Goal: Task Accomplishment & Management: Manage account settings

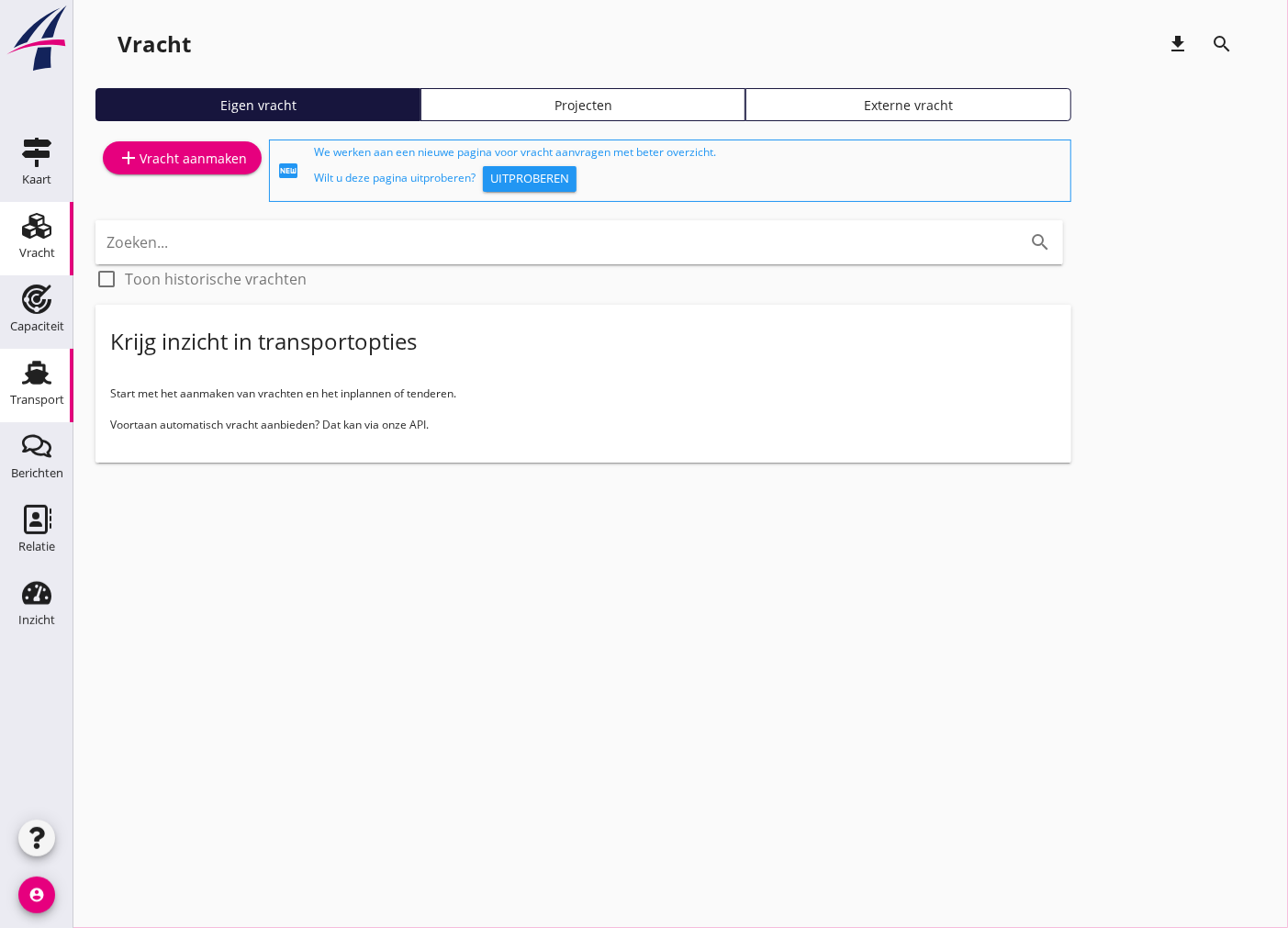
click at [48, 395] on div "Transport" at bounding box center [37, 399] width 54 height 12
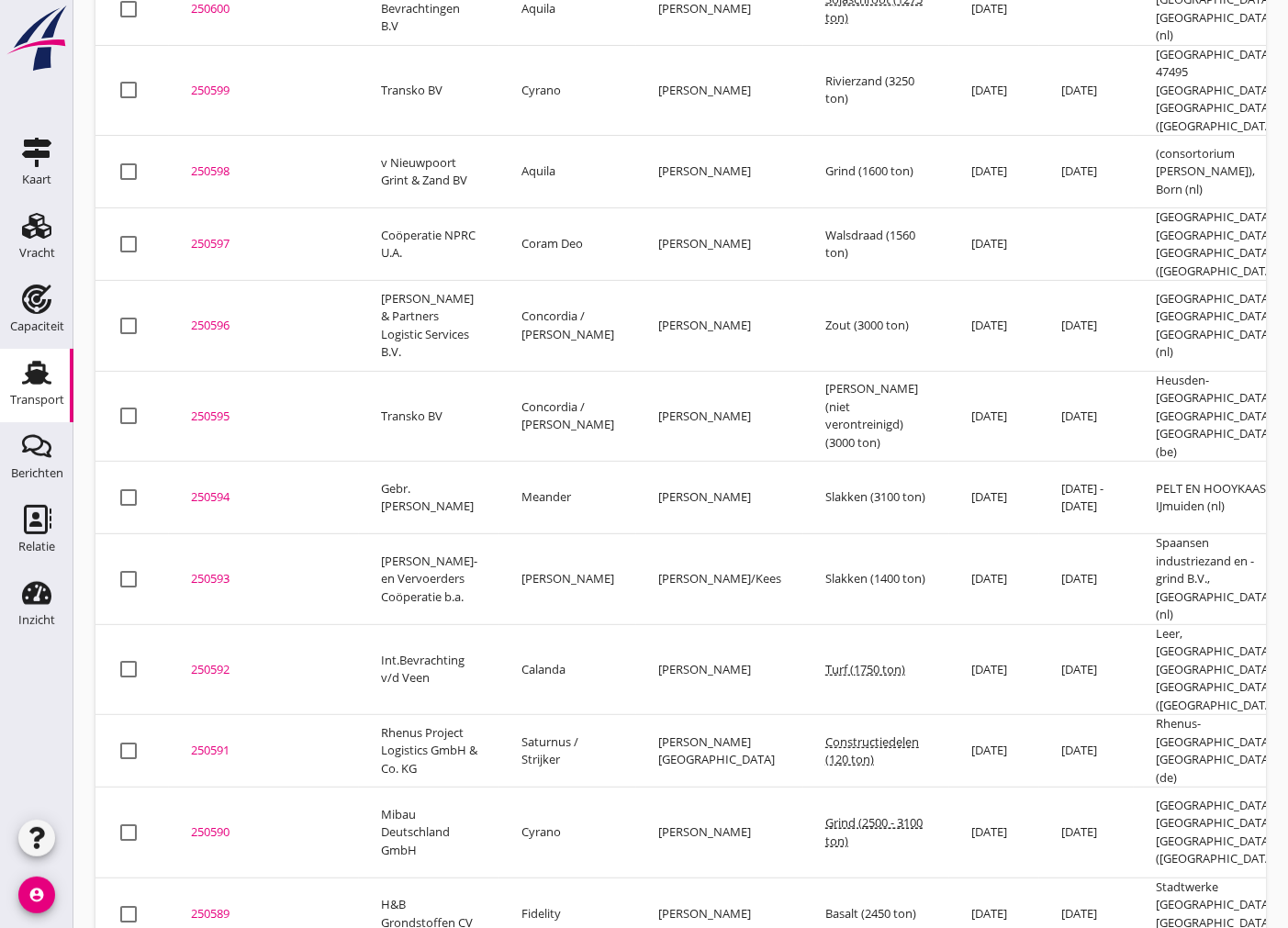
scroll to position [408, 0]
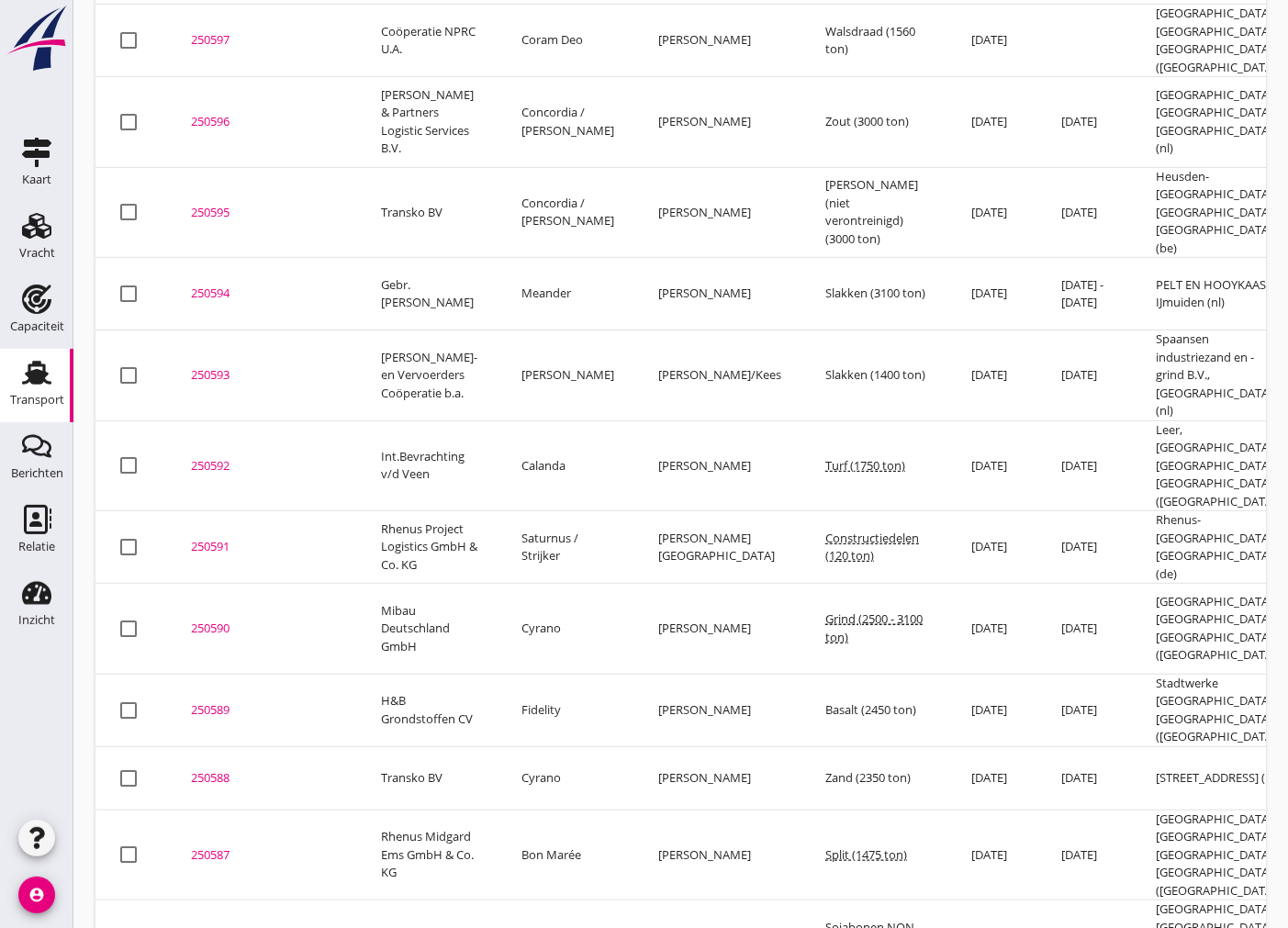
click at [221, 769] on div "250588" at bounding box center [264, 777] width 146 height 18
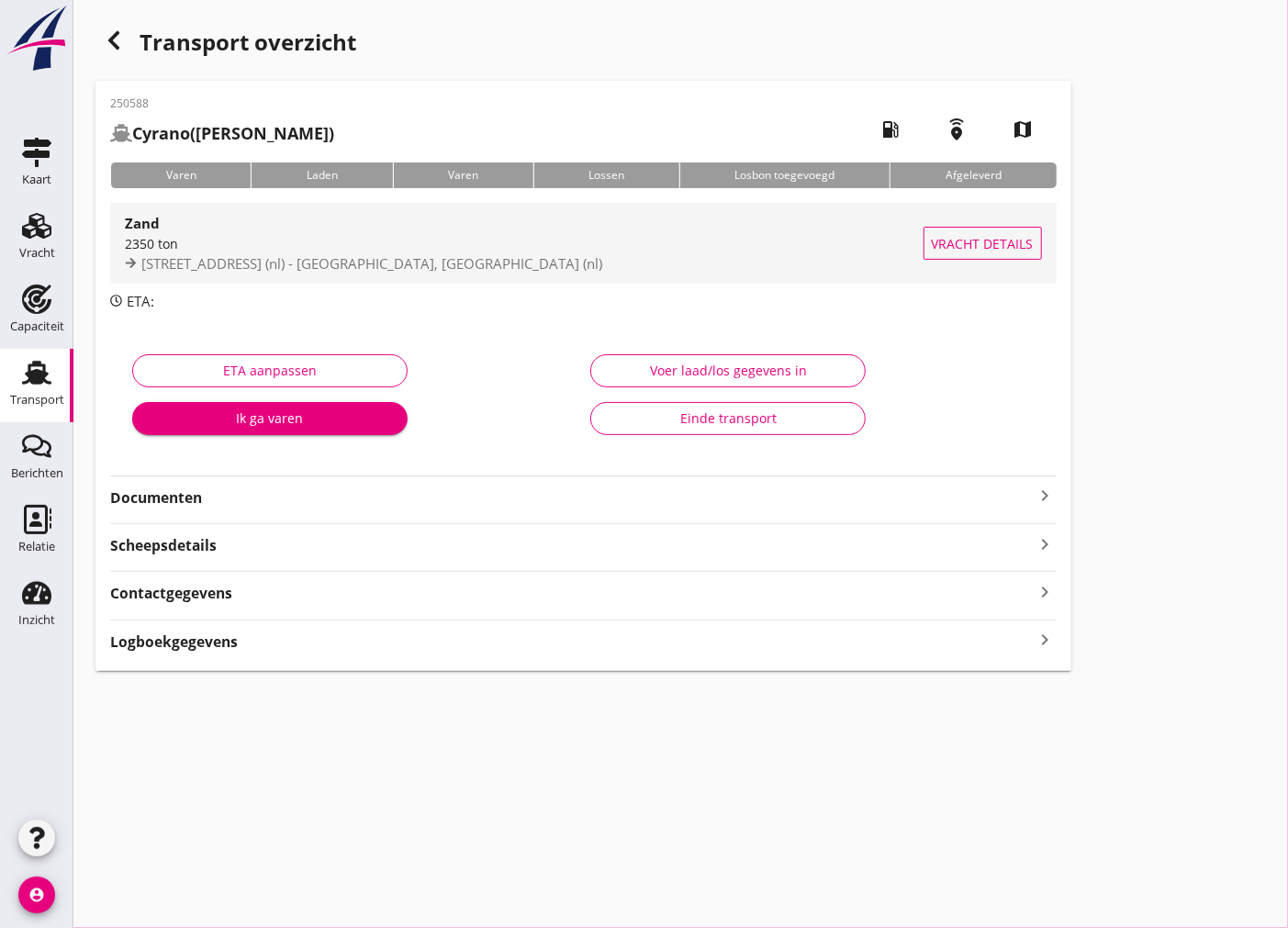
click at [438, 268] on span "[STREET_ADDRESS] (nl) - [GEOGRAPHIC_DATA], [GEOGRAPHIC_DATA] (nl)" at bounding box center [371, 263] width 461 height 18
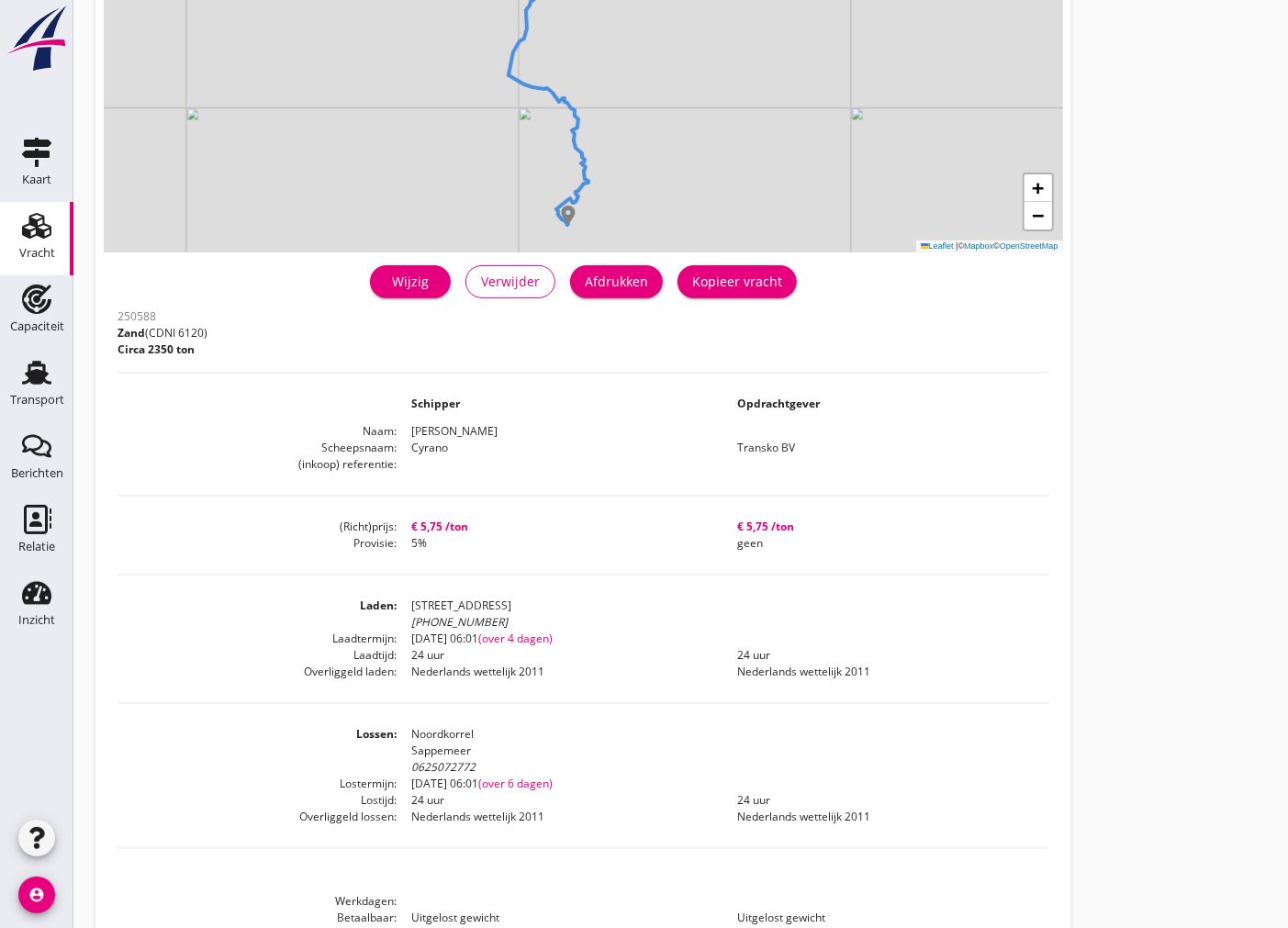
scroll to position [305, 0]
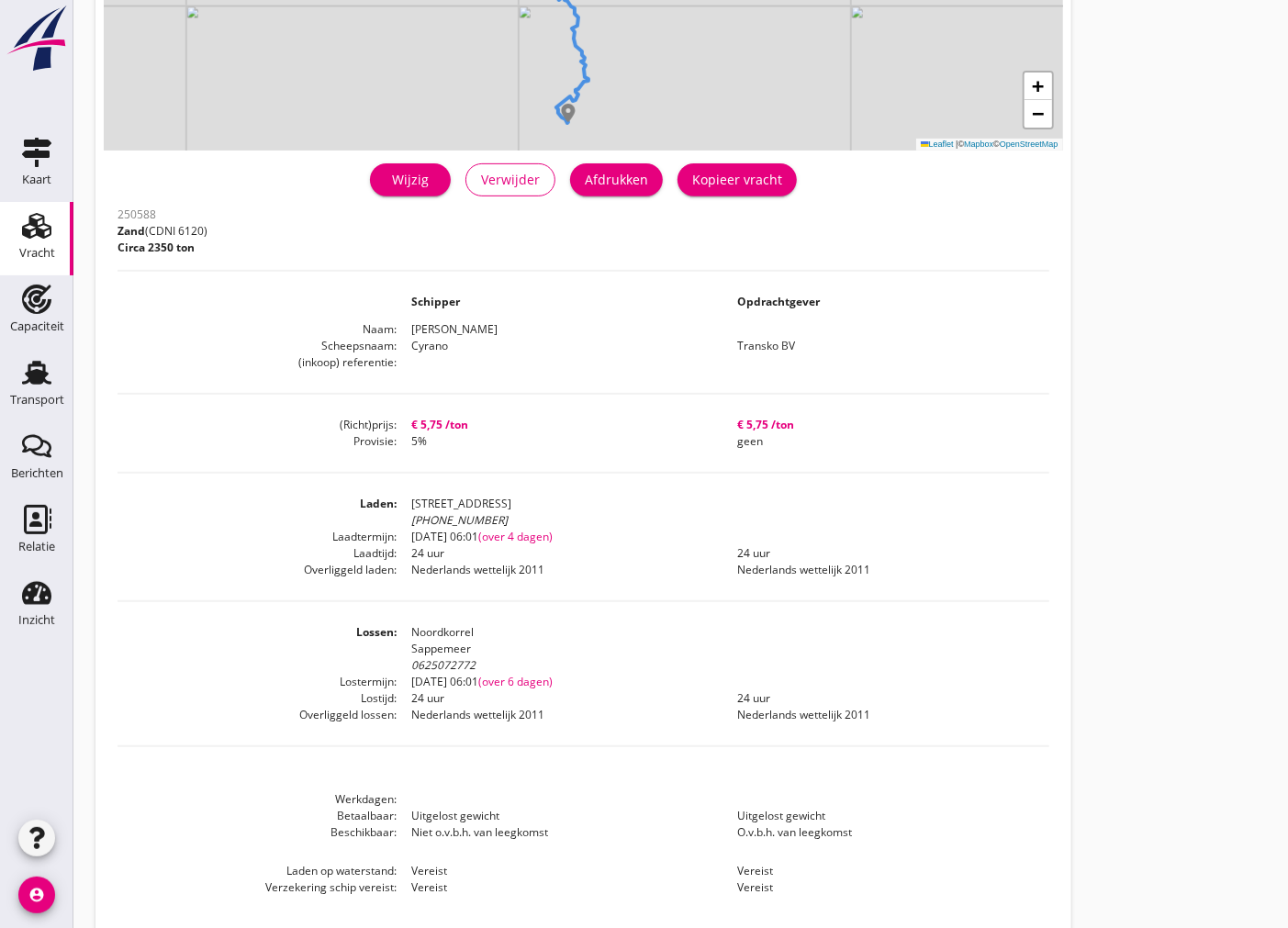
click at [427, 185] on div "Wijzig" at bounding box center [410, 179] width 52 height 19
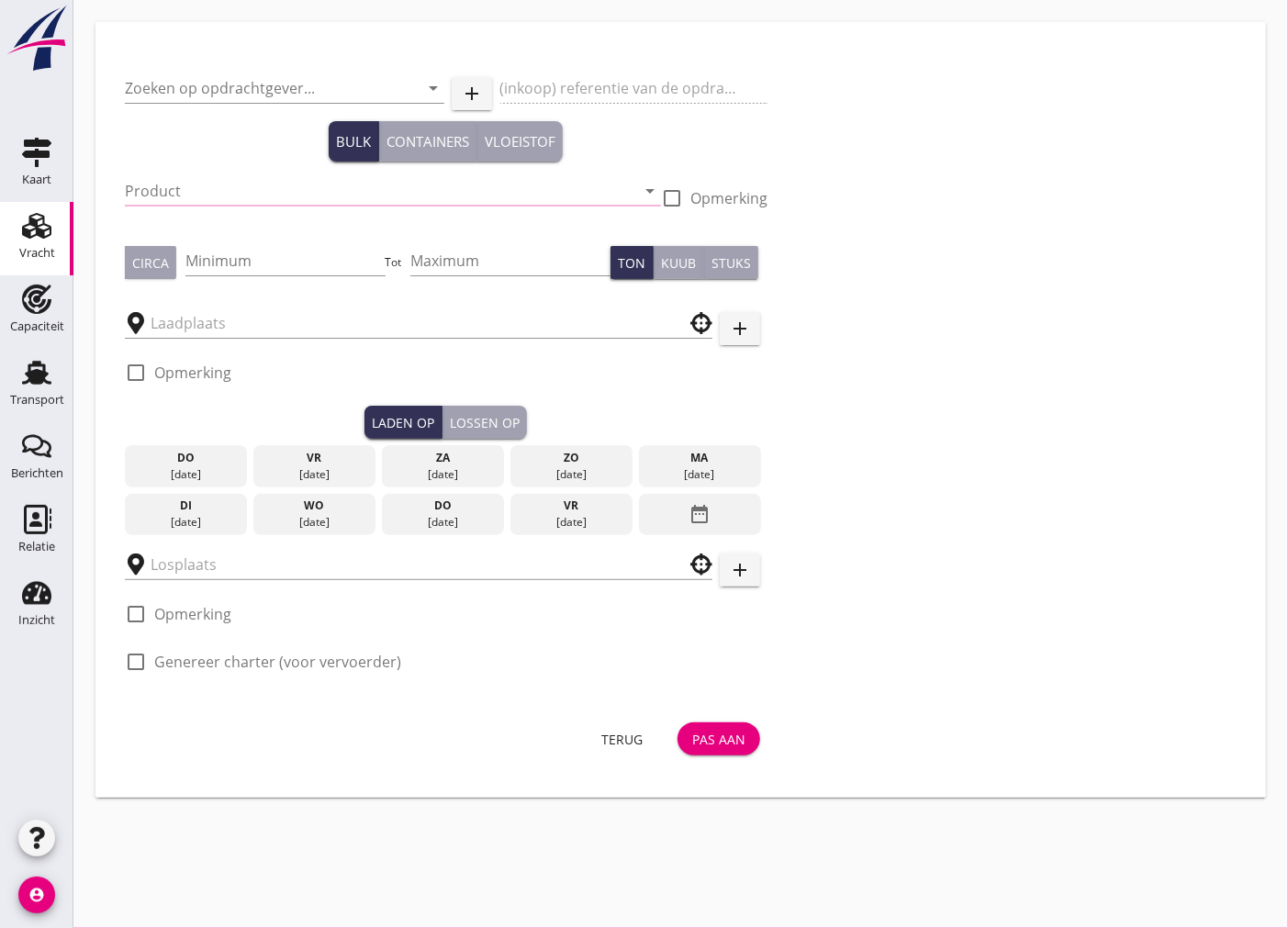
type input "Transko BV"
type input "Zand (6120)"
type input "2350"
type input "[STREET_ADDRESS]"
checkbox input "true"
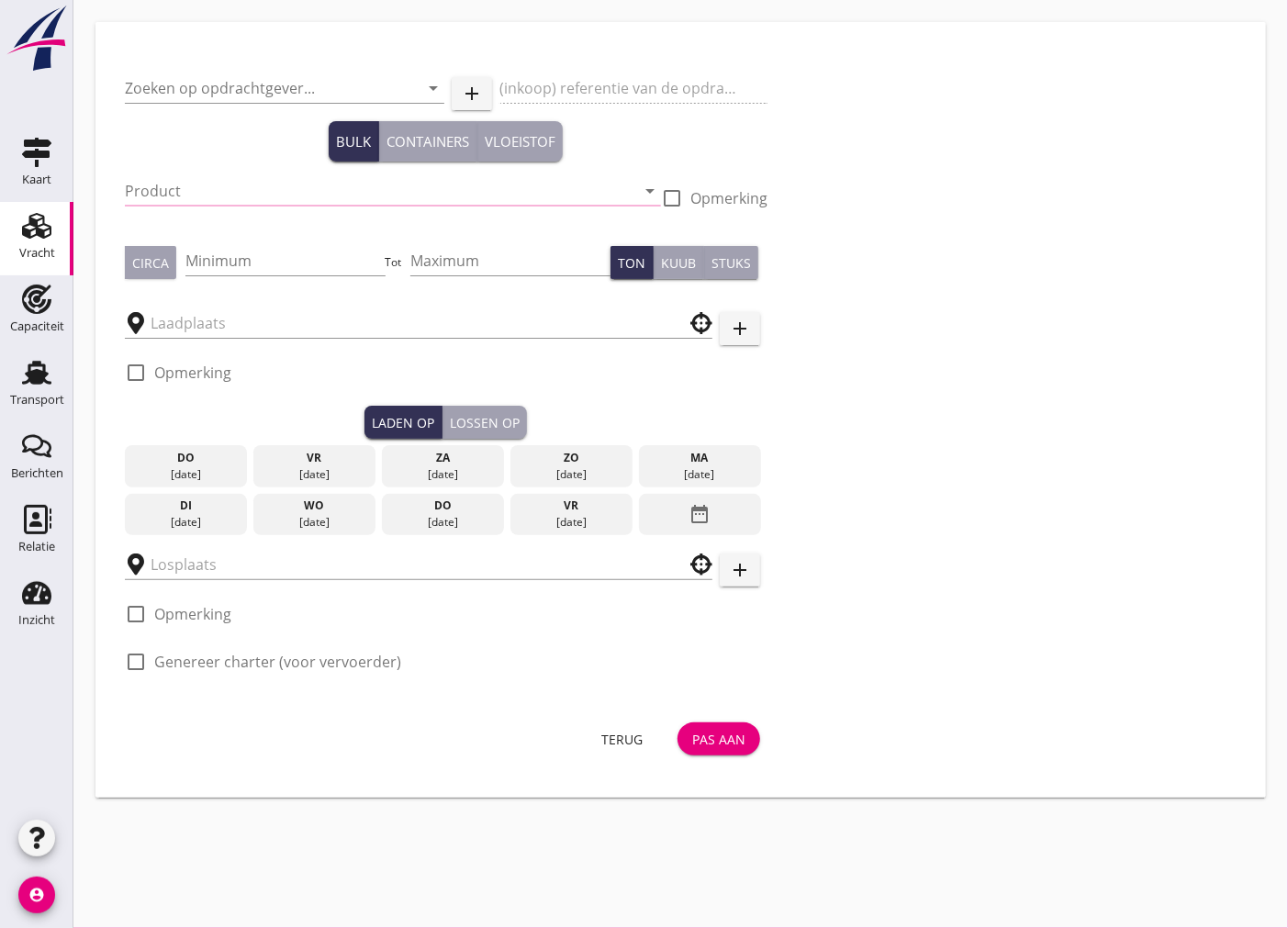
checkbox input "true"
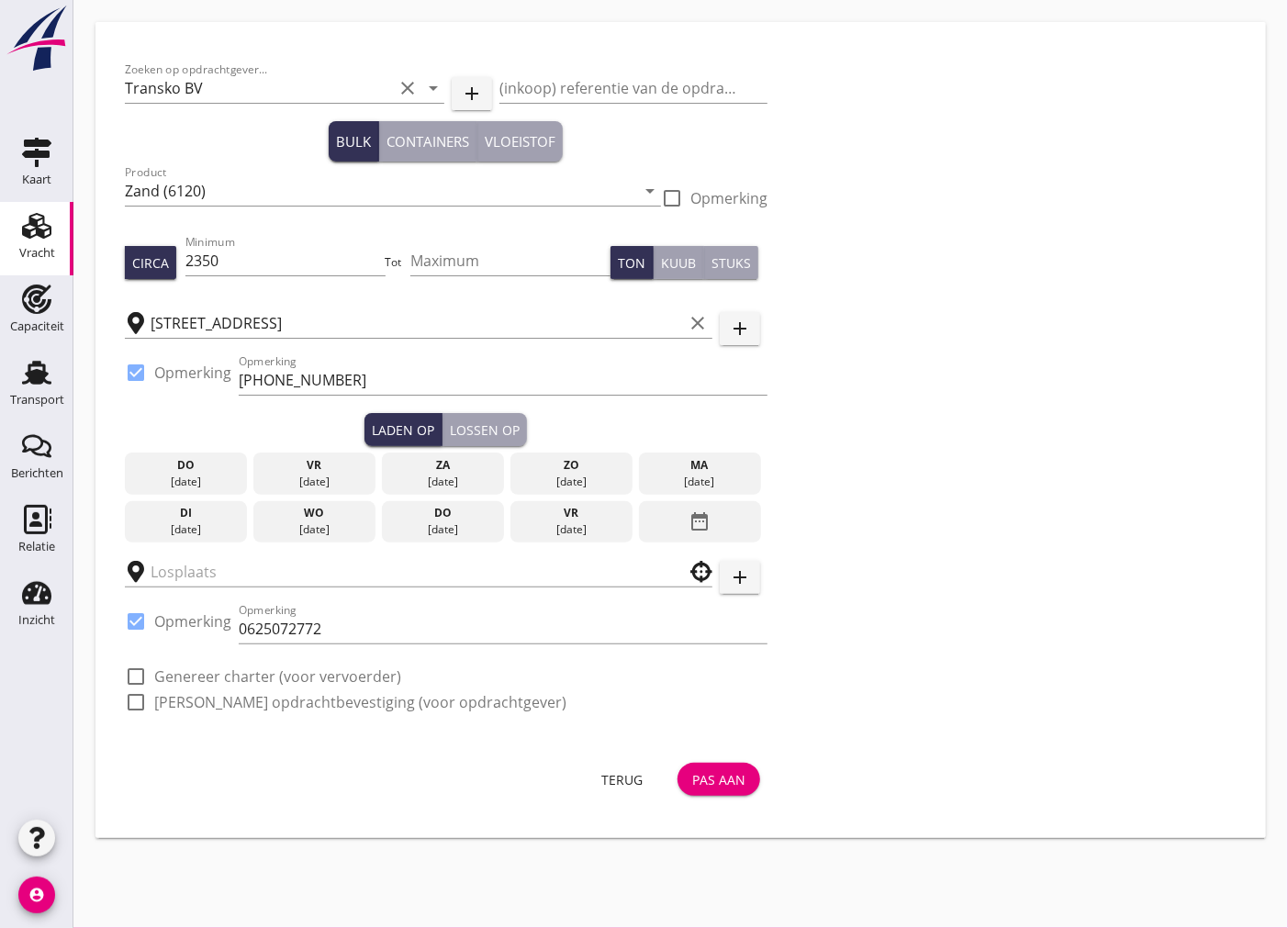
type input "Noordkorrel"
checkbox input "true"
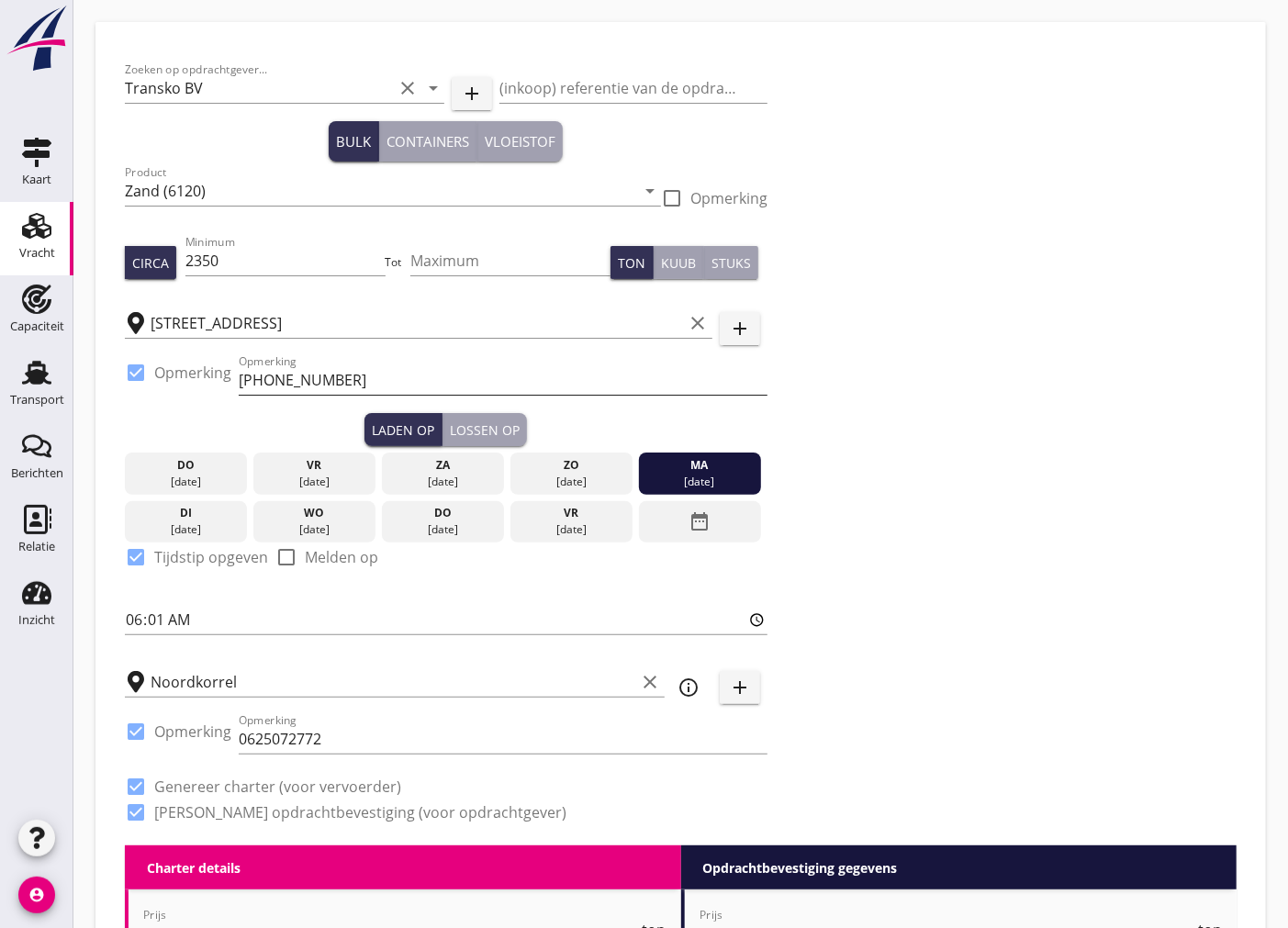
type input "5.75"
type textarea "Lading op waterstand betaalbaar over uitgelost gewicht."
checkbox input "false"
radio input "false"
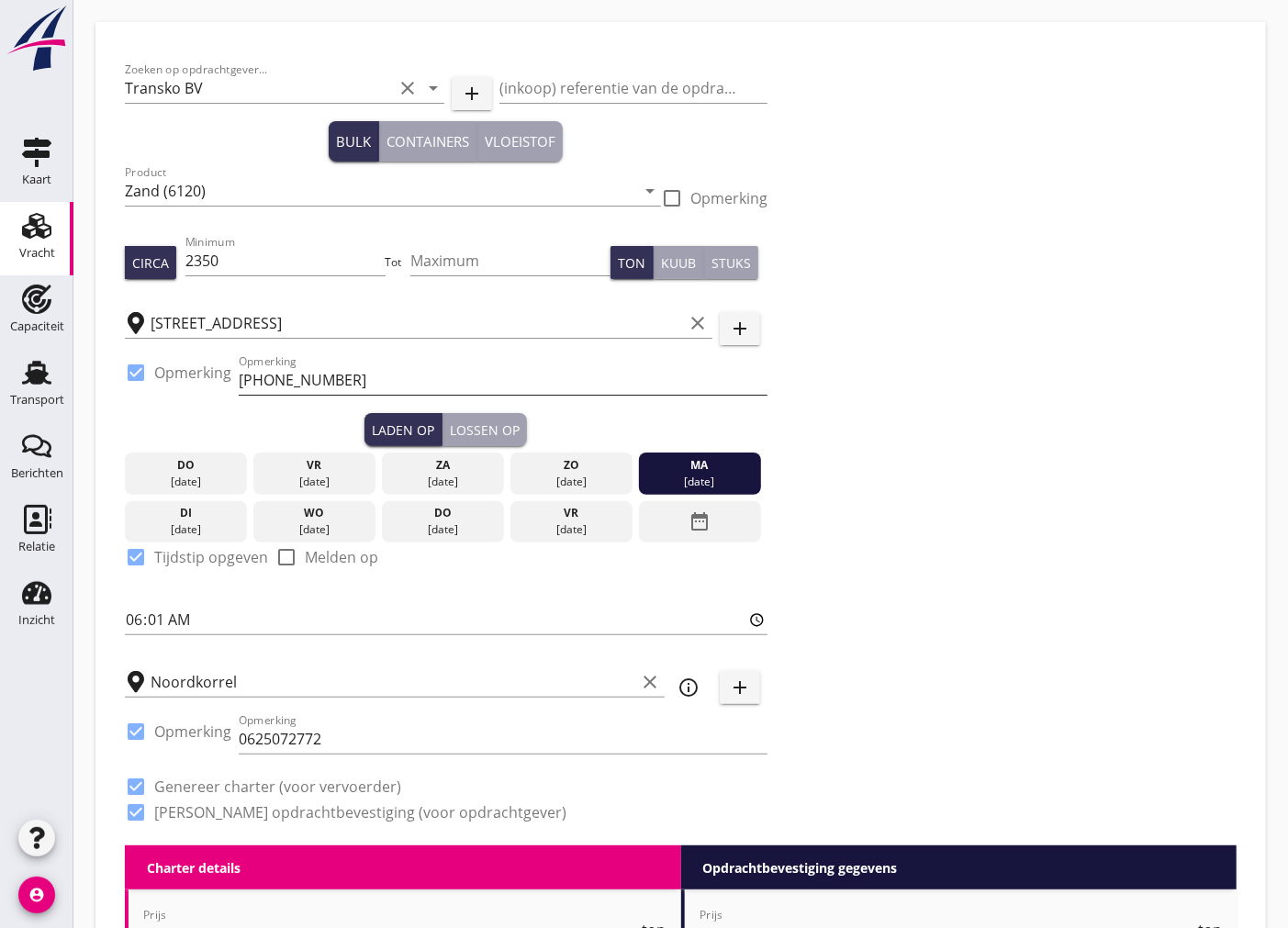
radio input "false"
checkbox input "true"
type input "24"
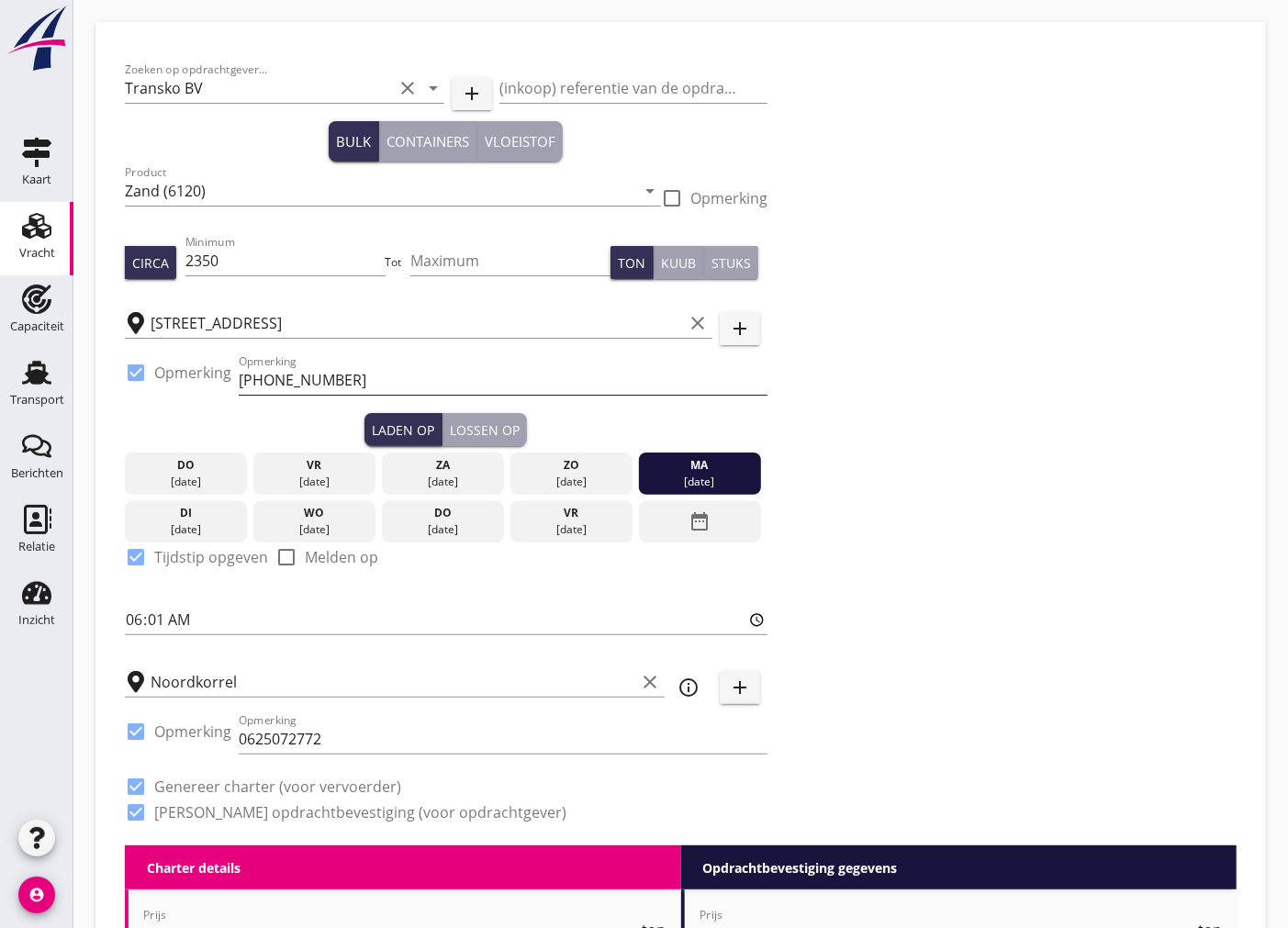
type input "5"
type input "14"
type input "5.75"
type textarea "Lading op waterstand betaalbaar over uitgelost gewicht."
checkbox input "false"
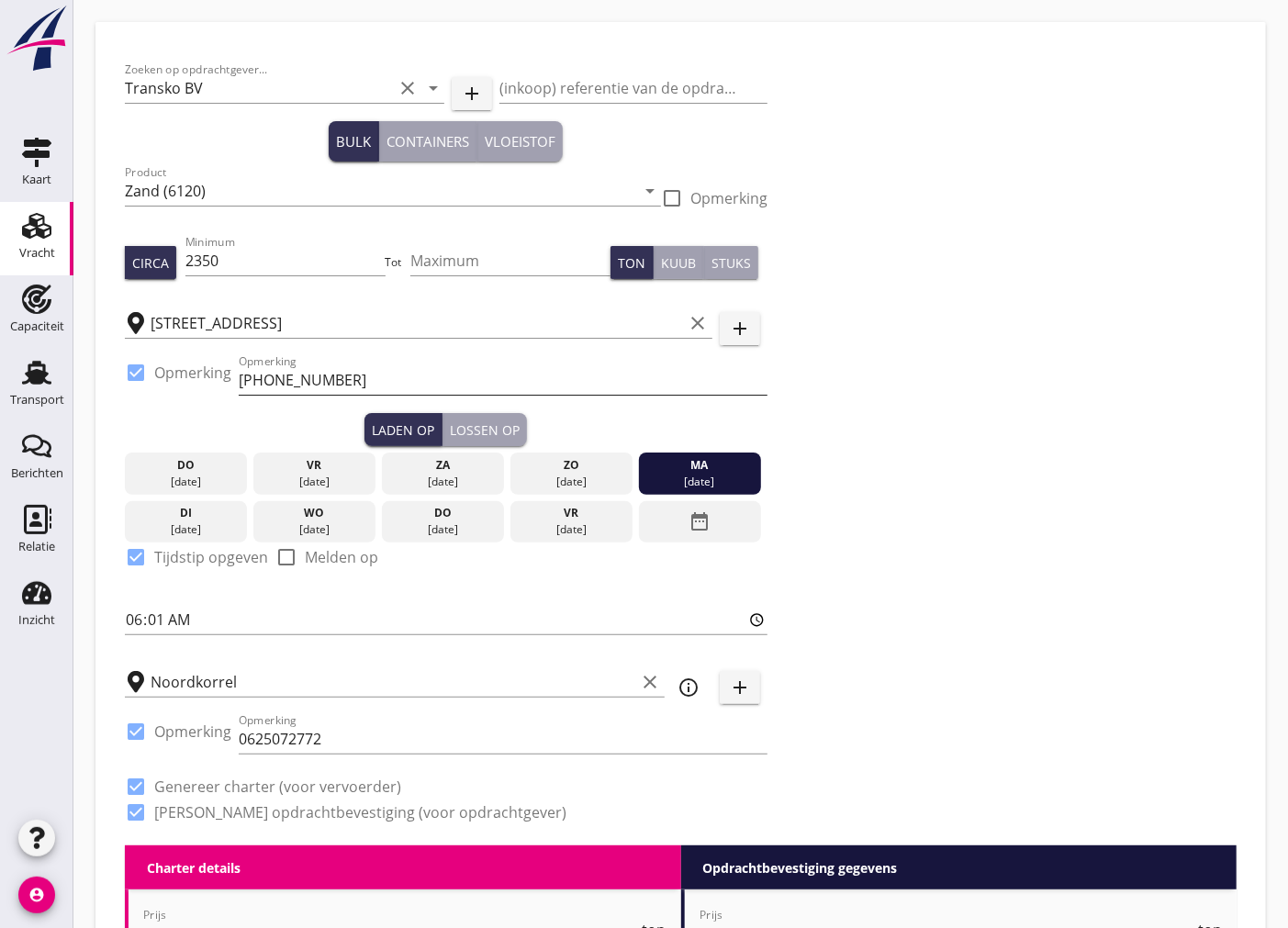
radio input "false"
checkbox input "true"
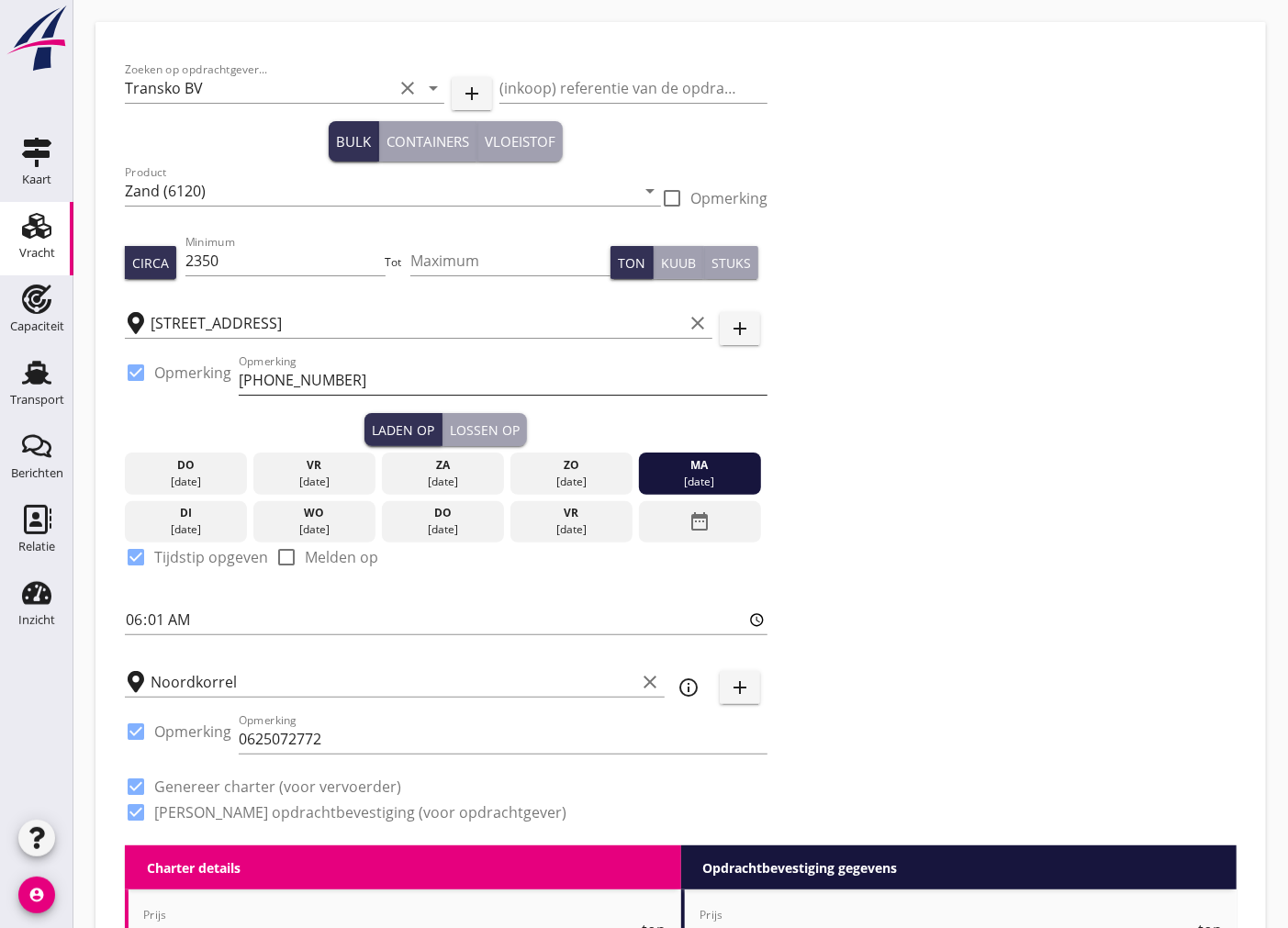
checkbox input "true"
type input "24"
type input "14"
click at [360, 383] on input "[PHONE_NUMBER]" at bounding box center [502, 380] width 529 height 29
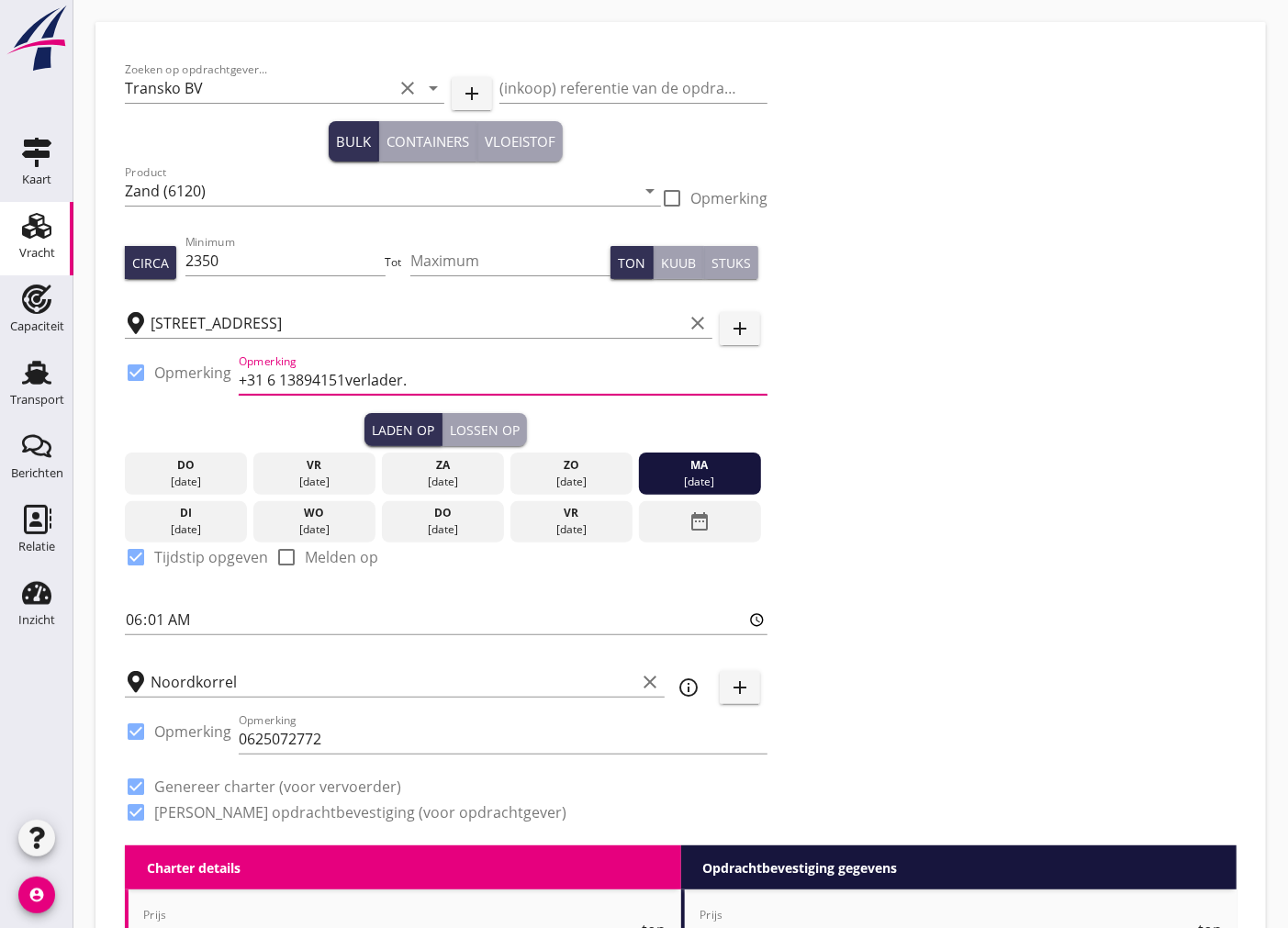
type input "+31 6 13894151verlader."
